Goal: Task Accomplishment & Management: Use online tool/utility

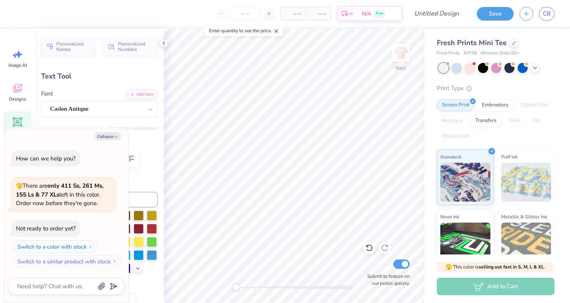
scroll to position [0, 2]
type textarea "x"
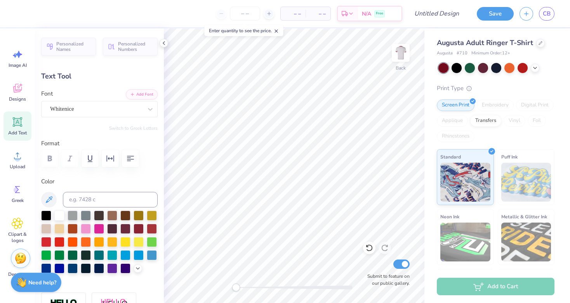
type textarea "Alpha Delta Pi"
type input "4.52"
type input "0.28"
type input "8.13"
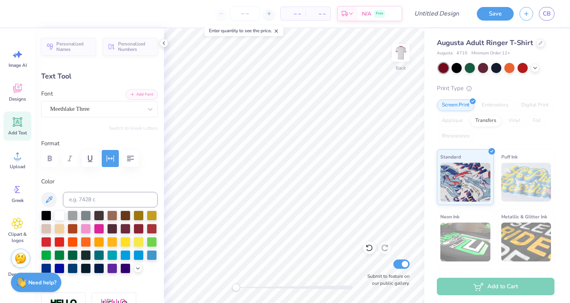
type textarea "EST. 1851"
type input "7.94"
type input "1.41"
type input "6.79"
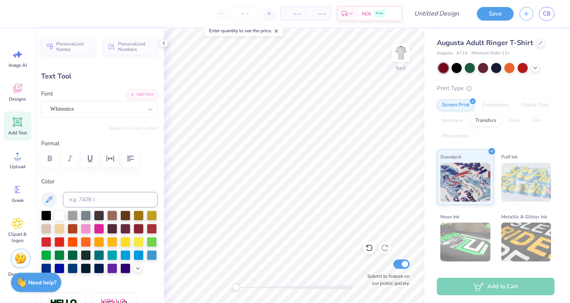
scroll to position [0, 0]
click at [100, 269] on div at bounding box center [99, 267] width 10 height 10
type input "2.04"
type input "0.26"
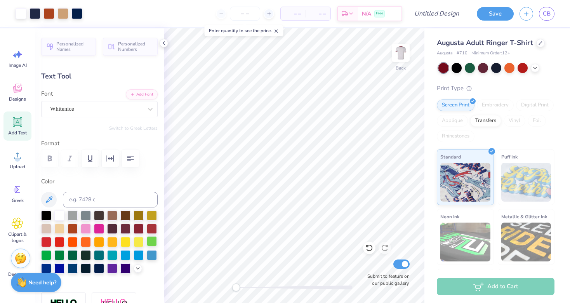
type input "8.17"
click at [99, 267] on div at bounding box center [99, 267] width 10 height 10
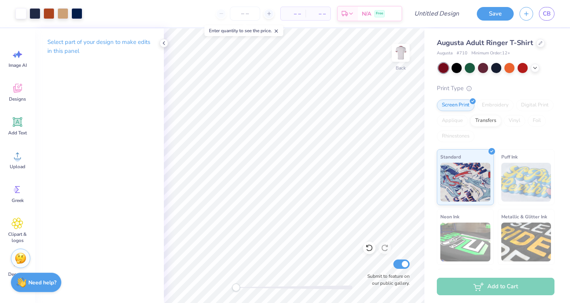
scroll to position [0, 0]
click at [18, 98] on span "Designs" at bounding box center [17, 99] width 17 height 6
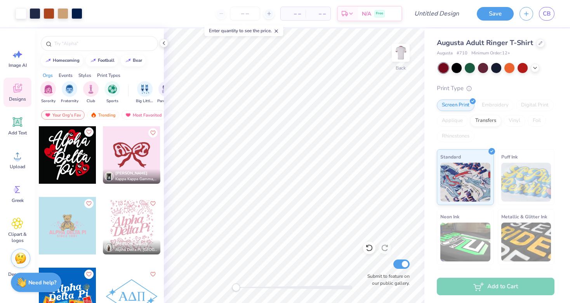
click at [88, 133] on icon "Like" at bounding box center [88, 131] width 5 height 5
click at [494, 15] on button "Save" at bounding box center [494, 13] width 37 height 14
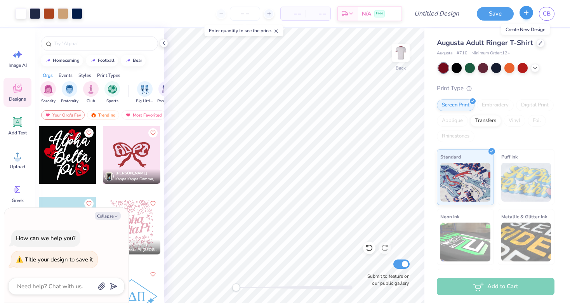
click at [531, 13] on button "button" at bounding box center [526, 13] width 14 height 14
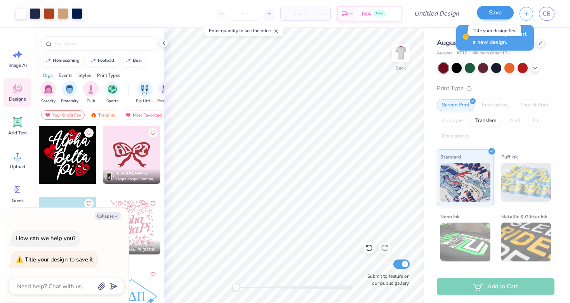
click at [501, 11] on button "Save" at bounding box center [494, 13] width 37 height 14
type textarea "x"
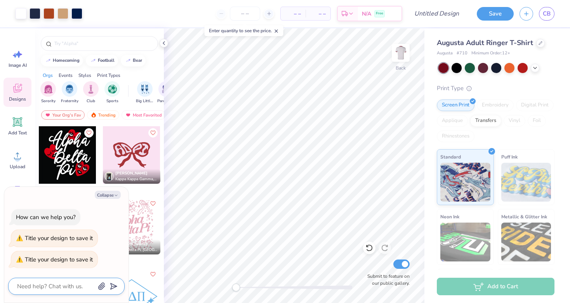
type textarea "A"
type textarea "x"
type textarea "AD"
type textarea "x"
type textarea "ADP"
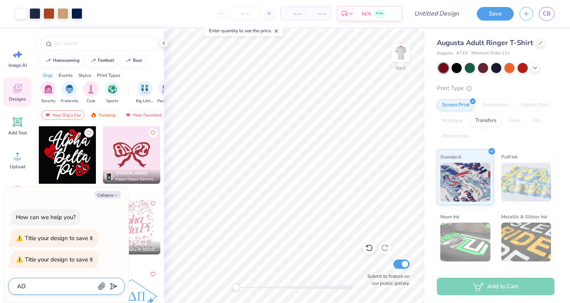
type textarea "x"
type textarea "ADPI"
type textarea "x"
type textarea "ADPI"
click at [504, 14] on button "Save" at bounding box center [494, 13] width 37 height 14
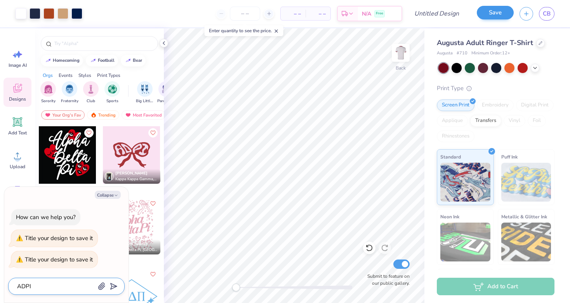
type textarea "x"
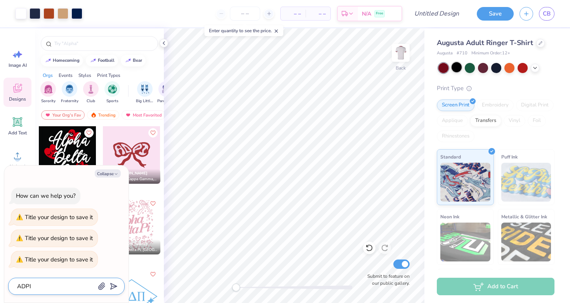
type textarea "x"
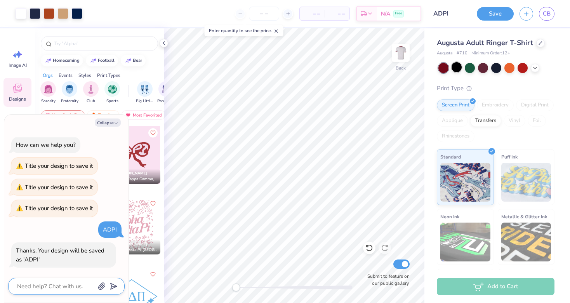
type input "ADPI"
click at [497, 13] on button "Save" at bounding box center [494, 13] width 37 height 14
click at [523, 13] on icon "button" at bounding box center [526, 12] width 7 height 7
click at [115, 123] on icon "button" at bounding box center [116, 123] width 5 height 5
type textarea "x"
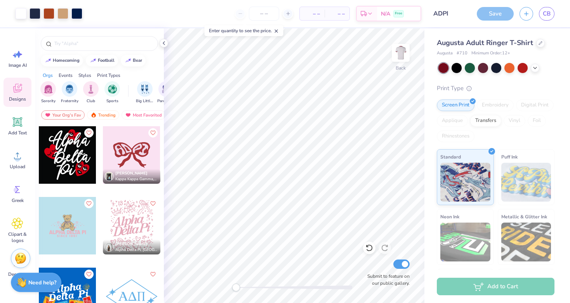
click at [17, 99] on span "Designs" at bounding box center [17, 99] width 17 height 6
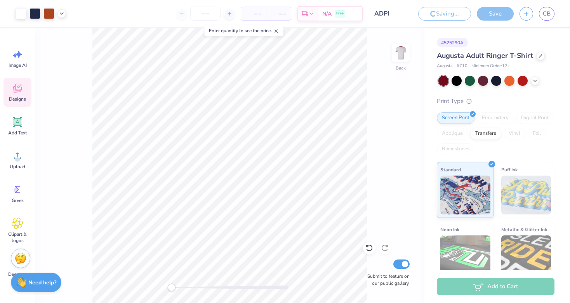
click at [17, 99] on span "Designs" at bounding box center [17, 99] width 17 height 6
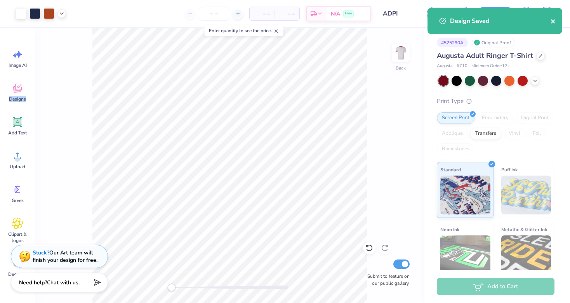
click at [553, 19] on icon "close" at bounding box center [552, 21] width 5 height 6
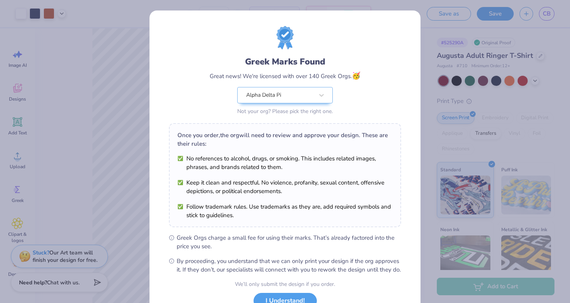
click at [468, 40] on div "Greek Marks Found Great news! We're licensed with over 140 Greek Orgs. 🥳 Alpha …" at bounding box center [285, 151] width 570 height 303
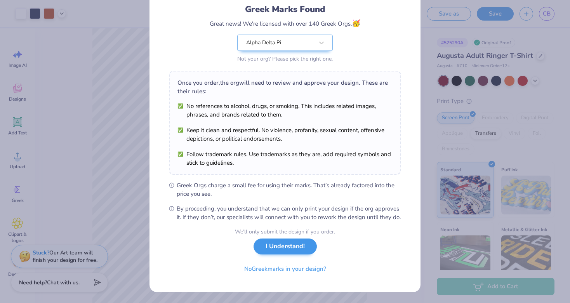
scroll to position [61, 0]
click at [285, 251] on button "I Understand!" at bounding box center [284, 246] width 63 height 16
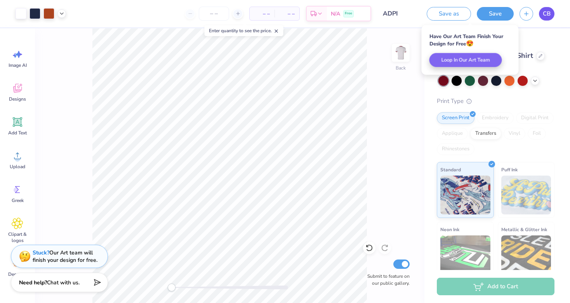
click at [543, 17] on span "CB" at bounding box center [546, 13] width 8 height 9
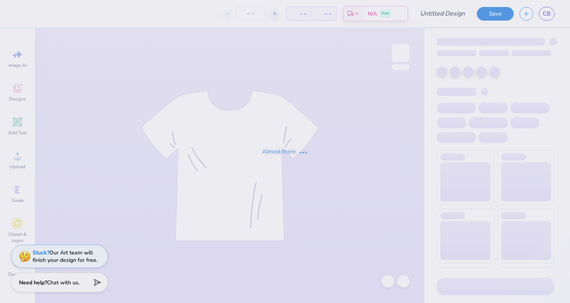
type input "ADPI"
